Goal: Navigation & Orientation: Find specific page/section

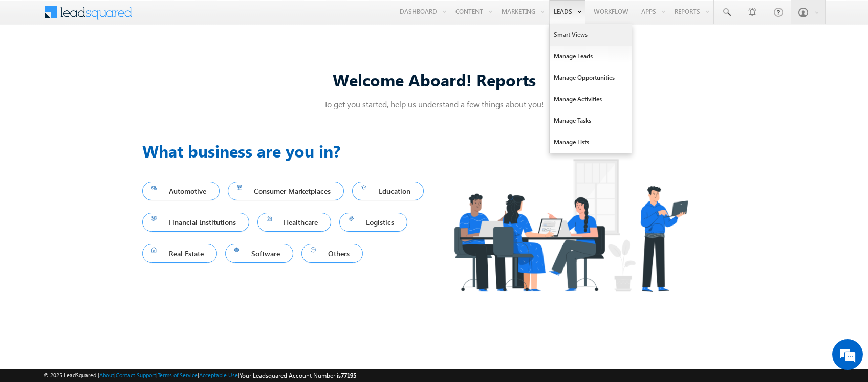
click at [565, 34] on link "Smart Views" at bounding box center [591, 35] width 82 height 22
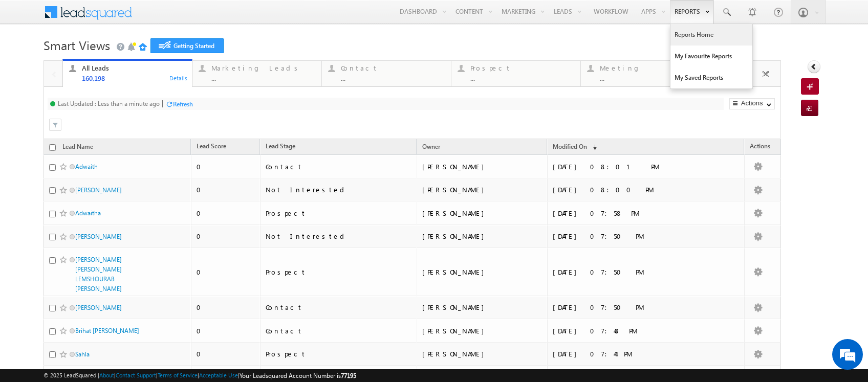
click at [682, 28] on link "Reports Home" at bounding box center [712, 35] width 82 height 22
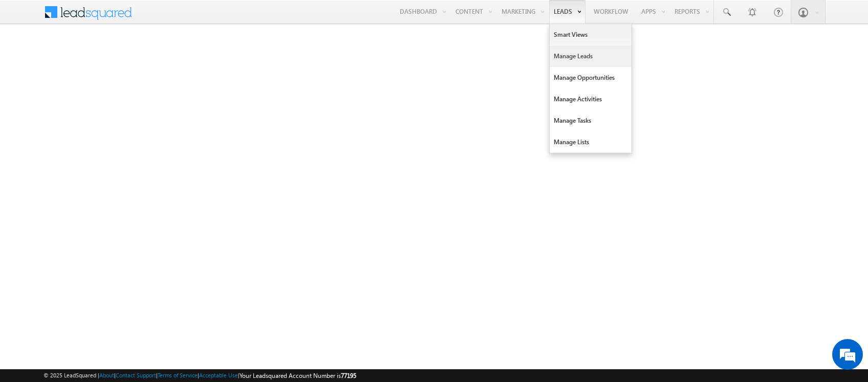
click at [571, 49] on link "Manage Leads" at bounding box center [591, 57] width 82 height 22
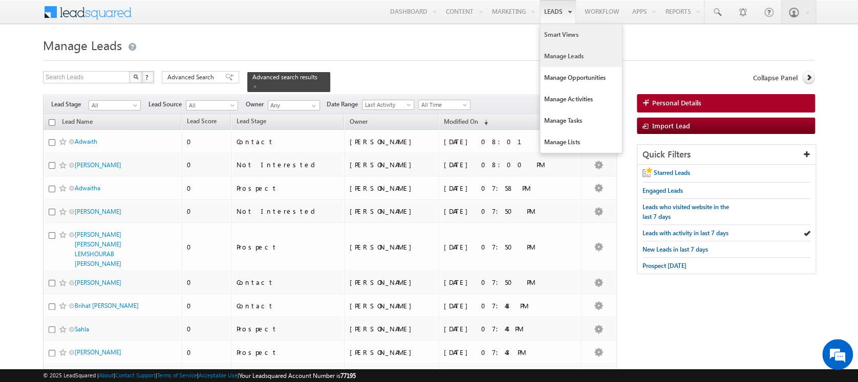
click at [561, 35] on link "Smart Views" at bounding box center [581, 35] width 82 height 22
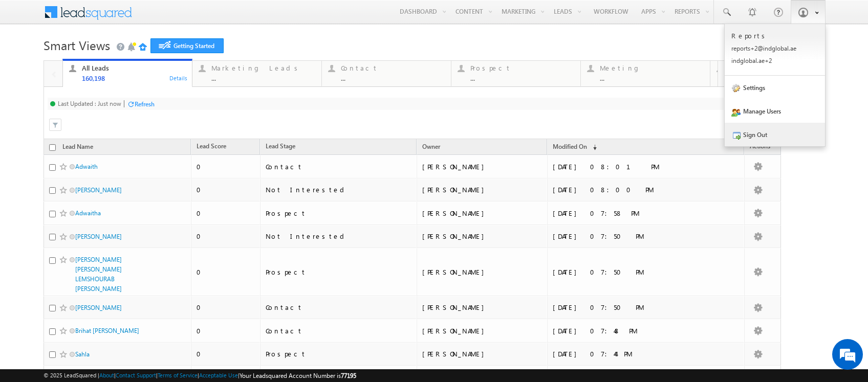
click at [753, 146] on link "Sign Out" at bounding box center [775, 135] width 100 height 24
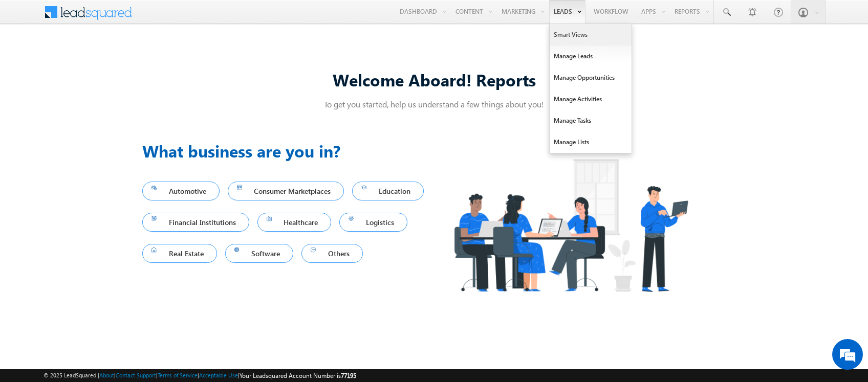
click at [577, 33] on link "Smart Views" at bounding box center [591, 35] width 82 height 22
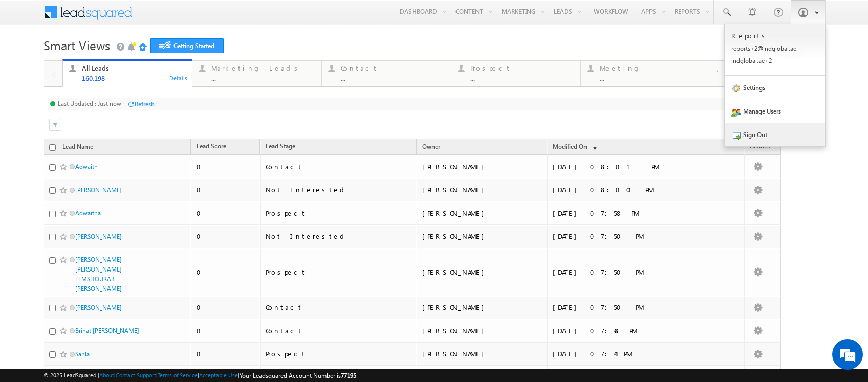
click at [761, 144] on link "Sign Out" at bounding box center [775, 135] width 100 height 24
